Goal: Transaction & Acquisition: Purchase product/service

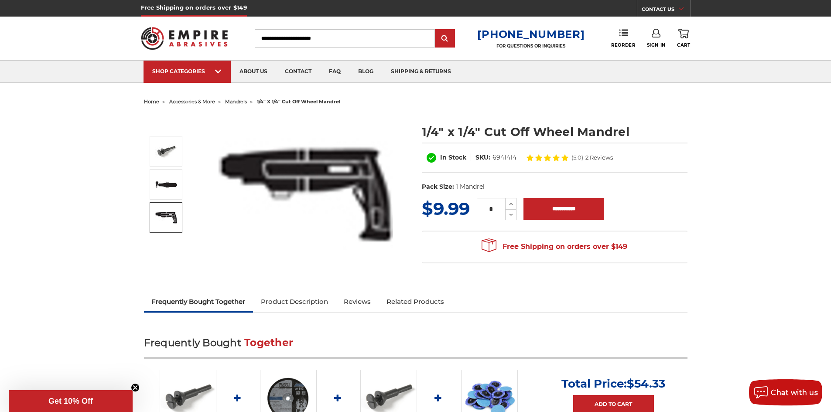
click at [300, 181] on img at bounding box center [306, 194] width 174 height 112
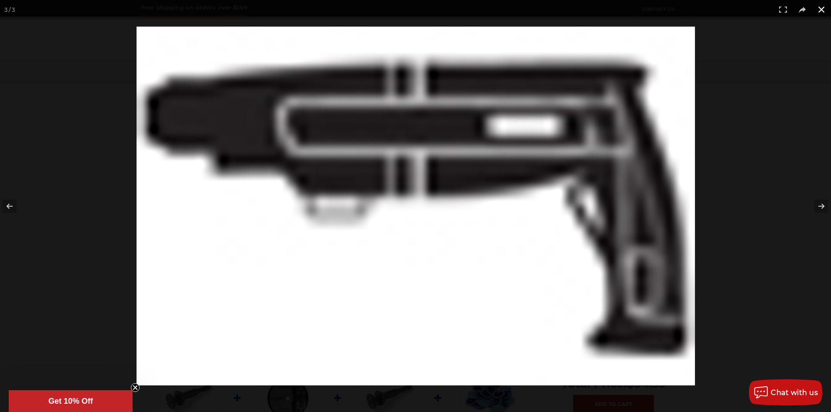
click at [821, 8] on button at bounding box center [821, 9] width 19 height 19
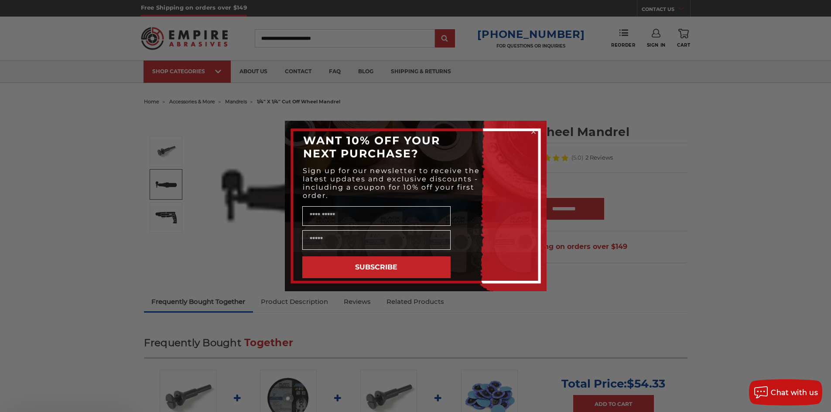
click at [169, 190] on div "Close dialog WANT 10% OFF YOUR NEXT PURCHASE? Sign up for our newsletter to rec…" at bounding box center [415, 206] width 831 height 412
click at [533, 133] on circle "Close dialog" at bounding box center [533, 132] width 8 height 8
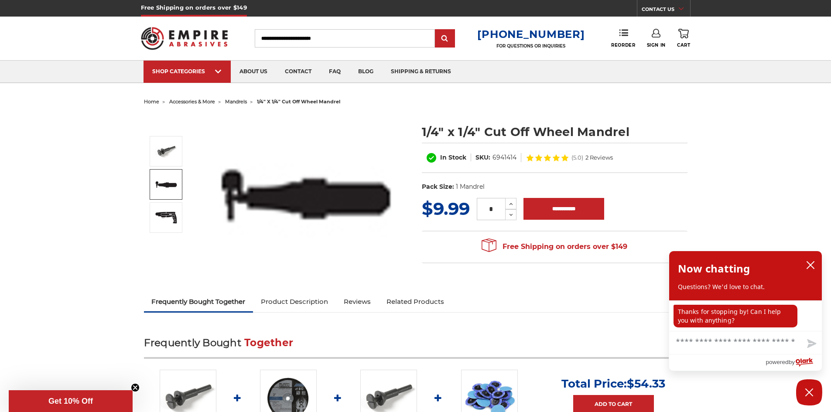
click at [298, 304] on link "Product Description" at bounding box center [294, 301] width 83 height 19
